Goal: Task Accomplishment & Management: Use online tool/utility

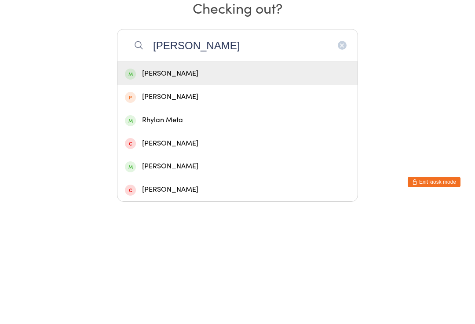
type input "[PERSON_NAME]"
click at [154, 190] on div "[PERSON_NAME]" at bounding box center [237, 196] width 225 height 12
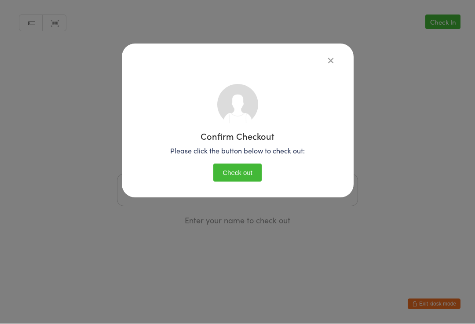
click at [226, 166] on button "Check out" at bounding box center [237, 173] width 48 height 18
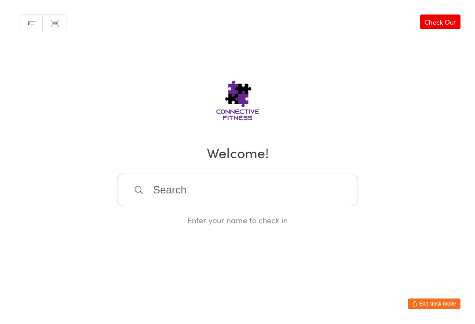
click at [224, 194] on input "search" at bounding box center [237, 190] width 241 height 33
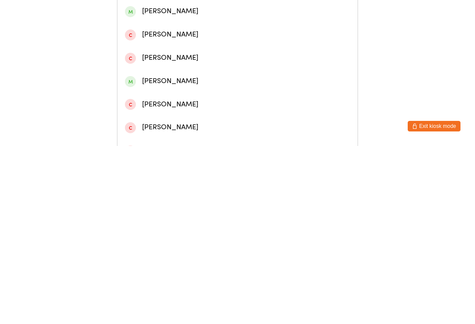
type input "Karissa"
click at [202, 91] on div "[PERSON_NAME]" at bounding box center [237, 97] width 225 height 12
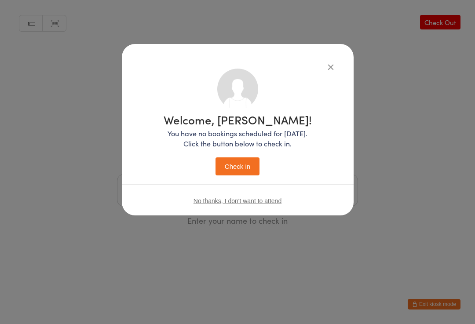
click at [249, 174] on button "Check in" at bounding box center [237, 166] width 44 height 18
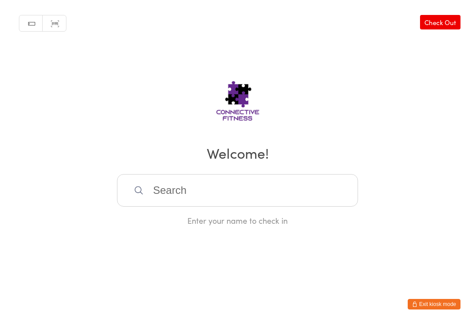
click at [181, 193] on input "search" at bounding box center [237, 190] width 241 height 33
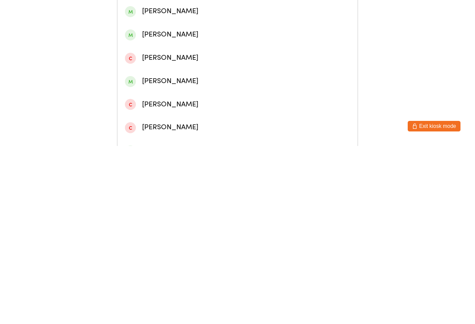
type input "[PERSON_NAME]"
click at [201, 137] on div "[PERSON_NAME]" at bounding box center [237, 143] width 225 height 12
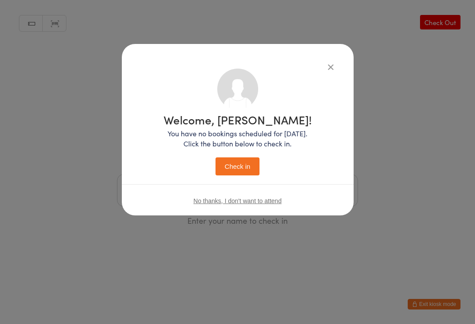
click at [230, 164] on button "Check in" at bounding box center [237, 166] width 44 height 18
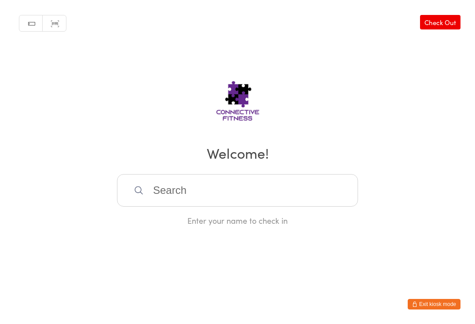
click at [140, 200] on input "search" at bounding box center [237, 190] width 241 height 33
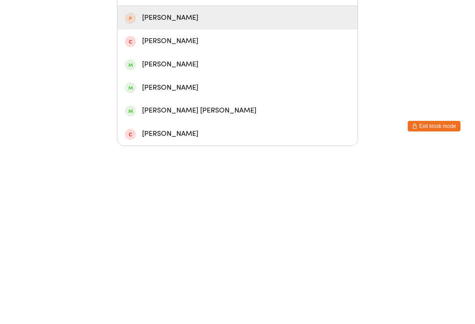
type input "[PERSON_NAME]"
click at [185, 190] on div "[PERSON_NAME]" at bounding box center [237, 196] width 225 height 12
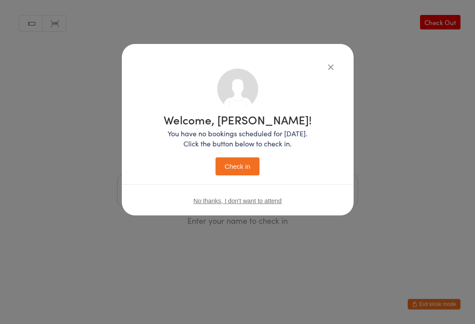
click at [233, 160] on button "Check in" at bounding box center [237, 166] width 44 height 18
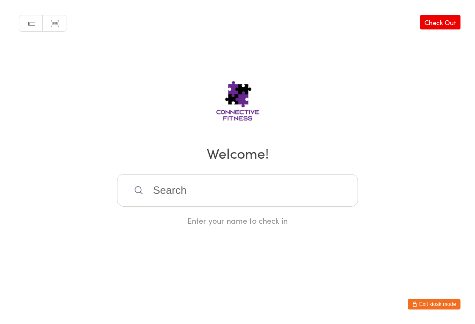
click at [242, 195] on input "search" at bounding box center [237, 190] width 241 height 33
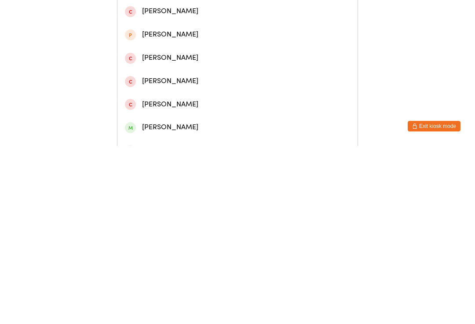
type input "Bru"
click at [179, 137] on div "[PERSON_NAME]" at bounding box center [237, 143] width 225 height 12
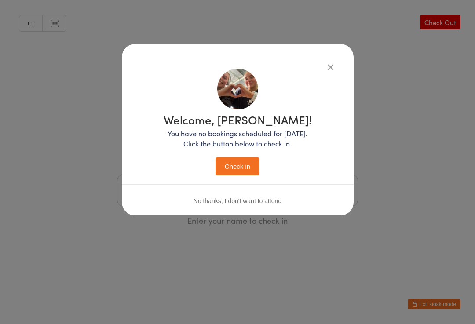
click at [234, 166] on button "Check in" at bounding box center [237, 166] width 44 height 18
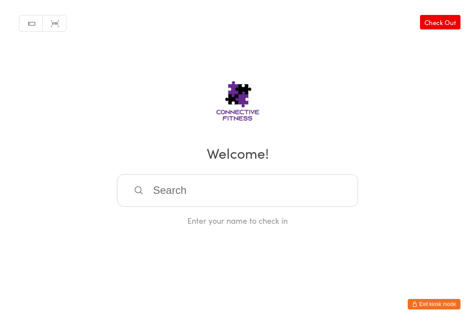
click at [287, 203] on input "search" at bounding box center [237, 190] width 241 height 33
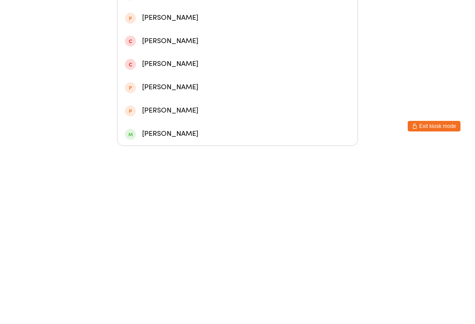
type input "Kiara"
click at [229, 167] on div "[PERSON_NAME]" at bounding box center [237, 173] width 225 height 12
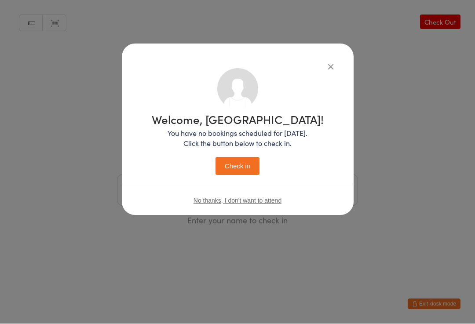
click at [242, 165] on button "Check in" at bounding box center [237, 166] width 44 height 18
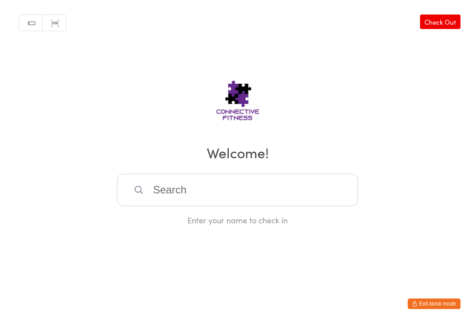
click at [157, 195] on input "search" at bounding box center [237, 190] width 241 height 33
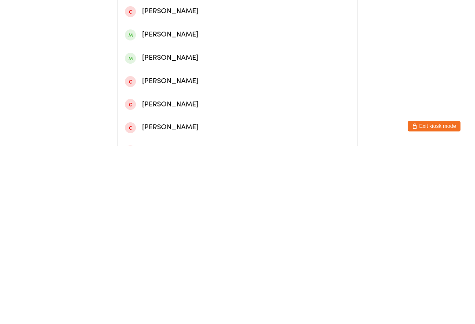
type input "[PERSON_NAME]"
click at [155, 137] on div "[PERSON_NAME]" at bounding box center [237, 143] width 225 height 12
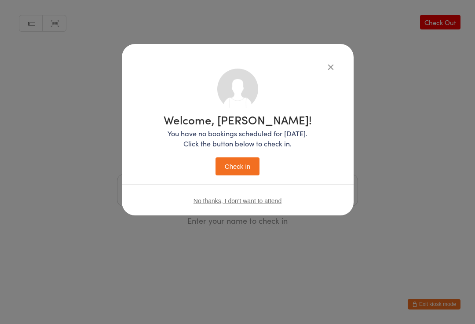
click at [230, 166] on button "Check in" at bounding box center [237, 166] width 44 height 18
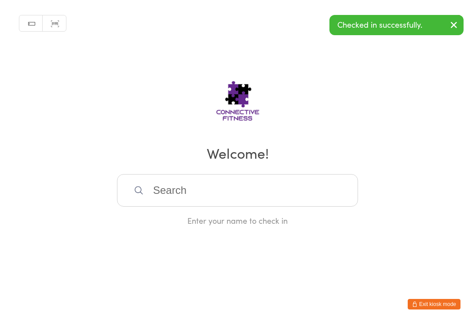
click at [186, 199] on input "search" at bounding box center [237, 190] width 241 height 33
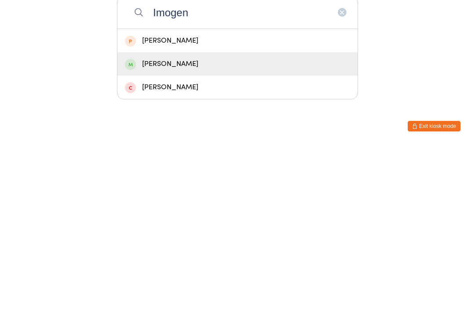
type input "Imogen"
click at [148, 236] on div "[PERSON_NAME]" at bounding box center [237, 242] width 225 height 12
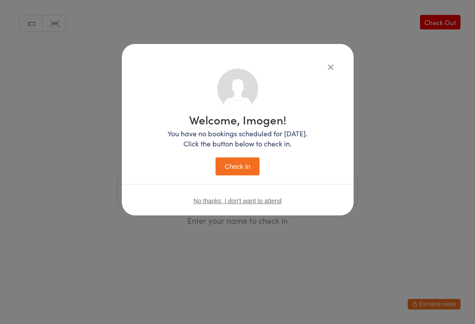
click at [231, 167] on button "Check in" at bounding box center [237, 166] width 44 height 18
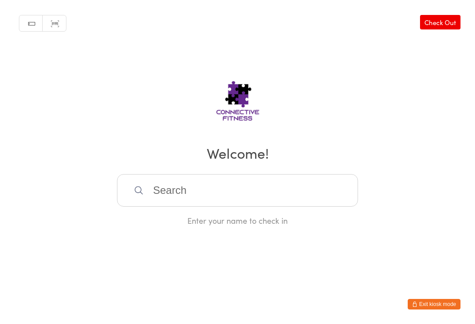
click at [272, 189] on input "search" at bounding box center [237, 190] width 241 height 33
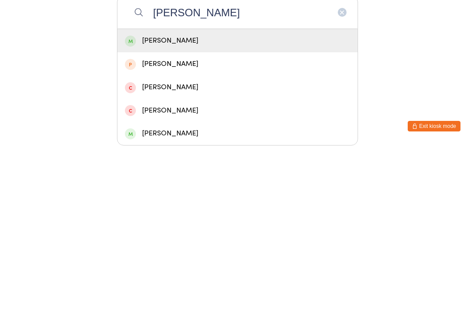
type input "[PERSON_NAME]"
click at [192, 213] on div "[PERSON_NAME]" at bounding box center [237, 219] width 225 height 12
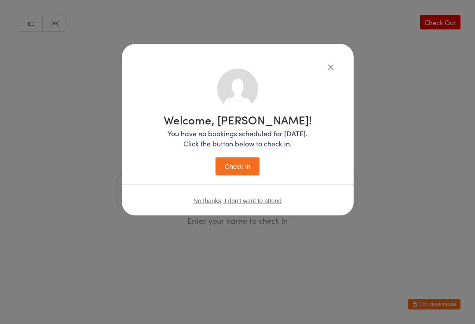
click at [247, 166] on button "Check in" at bounding box center [237, 166] width 44 height 18
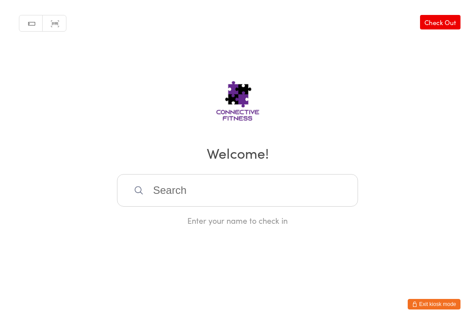
click at [219, 181] on input "search" at bounding box center [237, 190] width 241 height 33
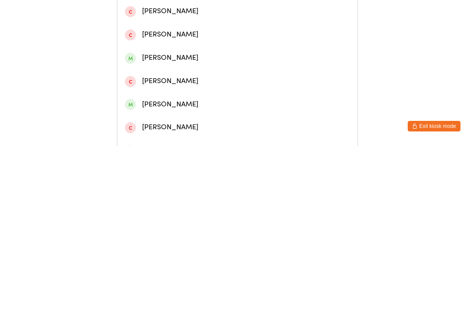
type input "[PERSON_NAME]"
click at [258, 91] on div "[PERSON_NAME]" at bounding box center [237, 97] width 225 height 12
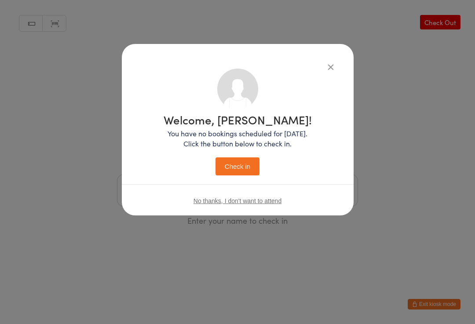
click at [242, 175] on button "Check in" at bounding box center [237, 166] width 44 height 18
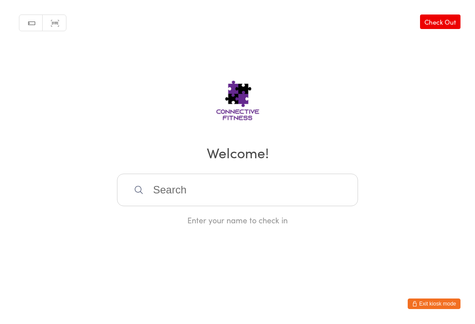
click at [321, 197] on input "search" at bounding box center [237, 190] width 241 height 33
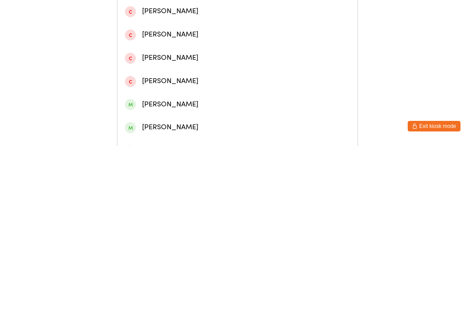
type input "[PERSON_NAME]"
click at [254, 114] on div "[PERSON_NAME]" at bounding box center [237, 120] width 225 height 12
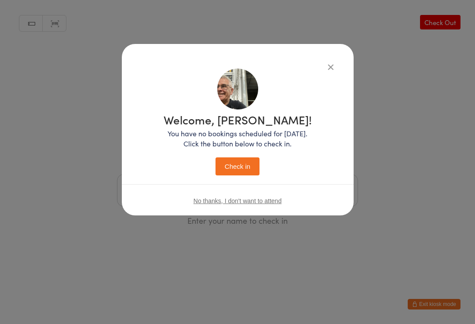
click at [248, 165] on button "Check in" at bounding box center [237, 166] width 44 height 18
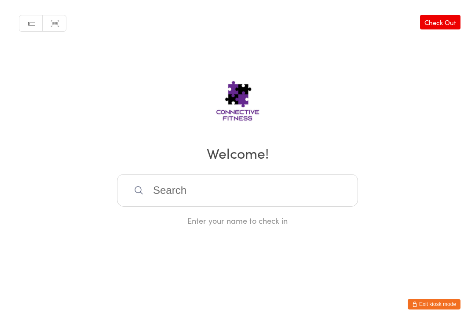
click at [215, 202] on input "search" at bounding box center [237, 190] width 241 height 33
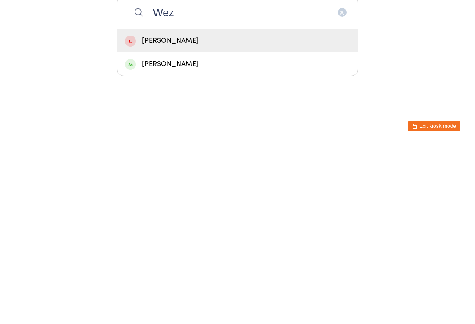
type input "Wez"
click at [197, 236] on div "[PERSON_NAME]" at bounding box center [237, 242] width 225 height 12
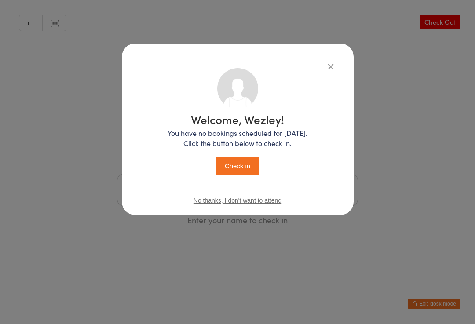
click at [234, 164] on button "Check in" at bounding box center [237, 166] width 44 height 18
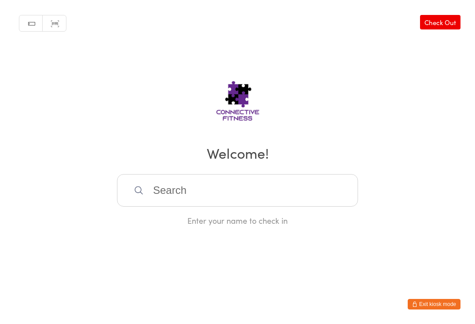
click at [190, 201] on input "search" at bounding box center [237, 190] width 241 height 33
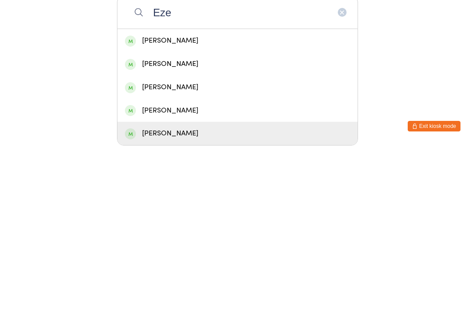
type input "Eze"
click at [196, 306] on div "[PERSON_NAME]" at bounding box center [237, 312] width 225 height 12
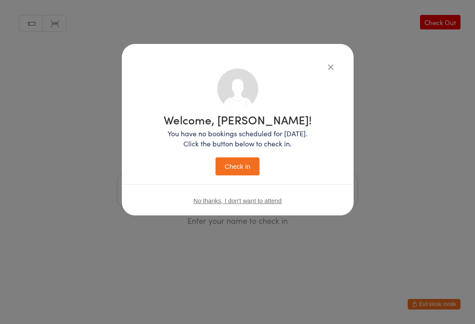
click at [251, 166] on button "Check in" at bounding box center [237, 166] width 44 height 18
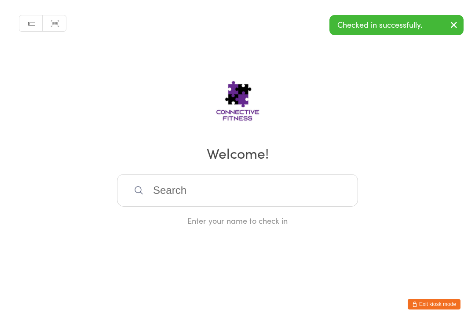
click at [240, 192] on input "search" at bounding box center [237, 190] width 241 height 33
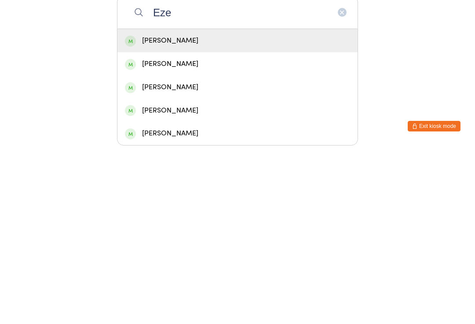
type input "Eze"
click at [215, 213] on div "[PERSON_NAME]" at bounding box center [237, 219] width 225 height 12
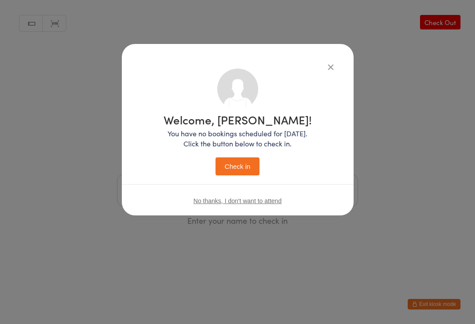
click at [249, 174] on button "Check in" at bounding box center [237, 166] width 44 height 18
